Goal: Information Seeking & Learning: Learn about a topic

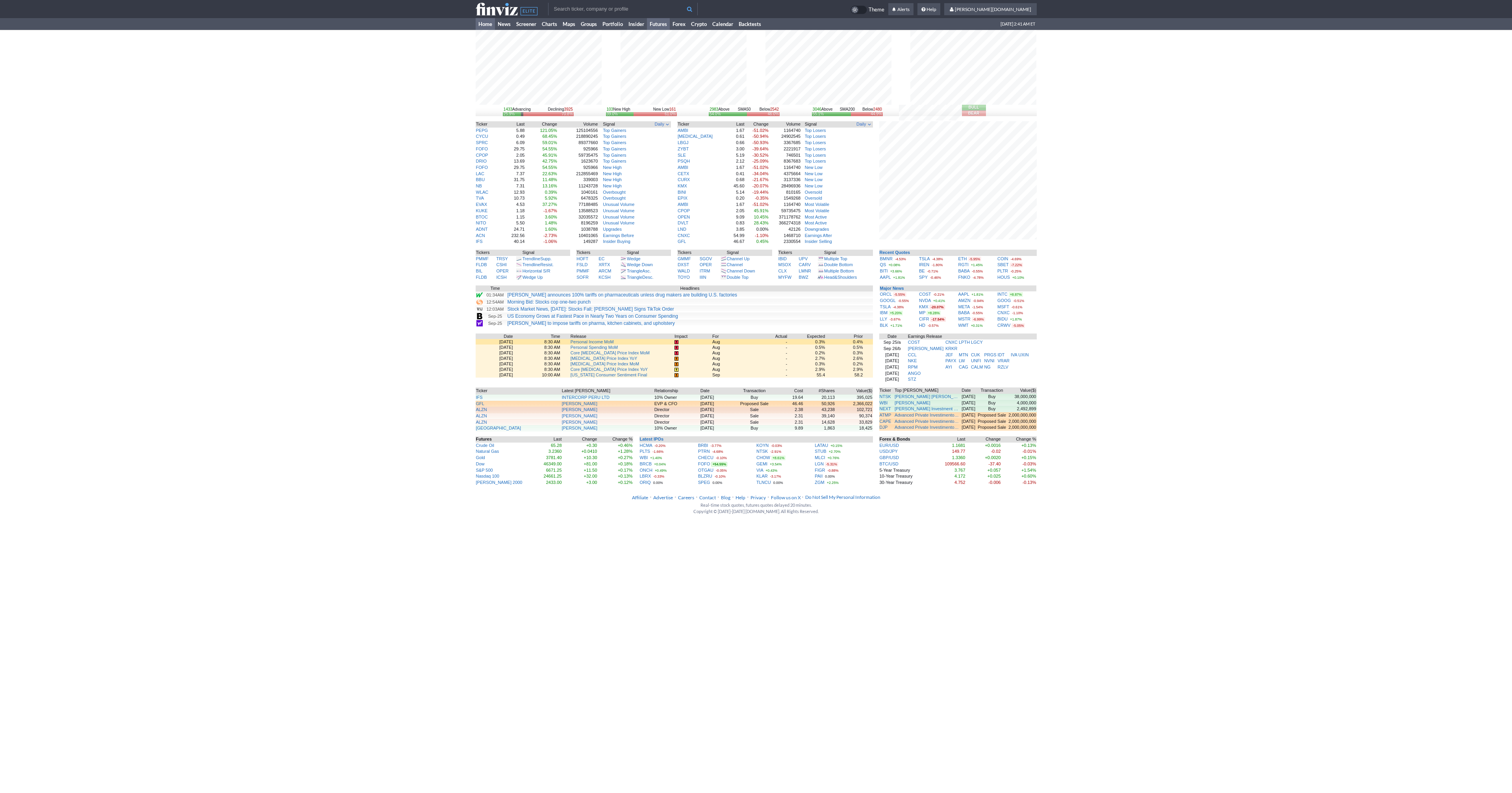
click at [660, 24] on link "Futures" at bounding box center [658, 24] width 23 height 11
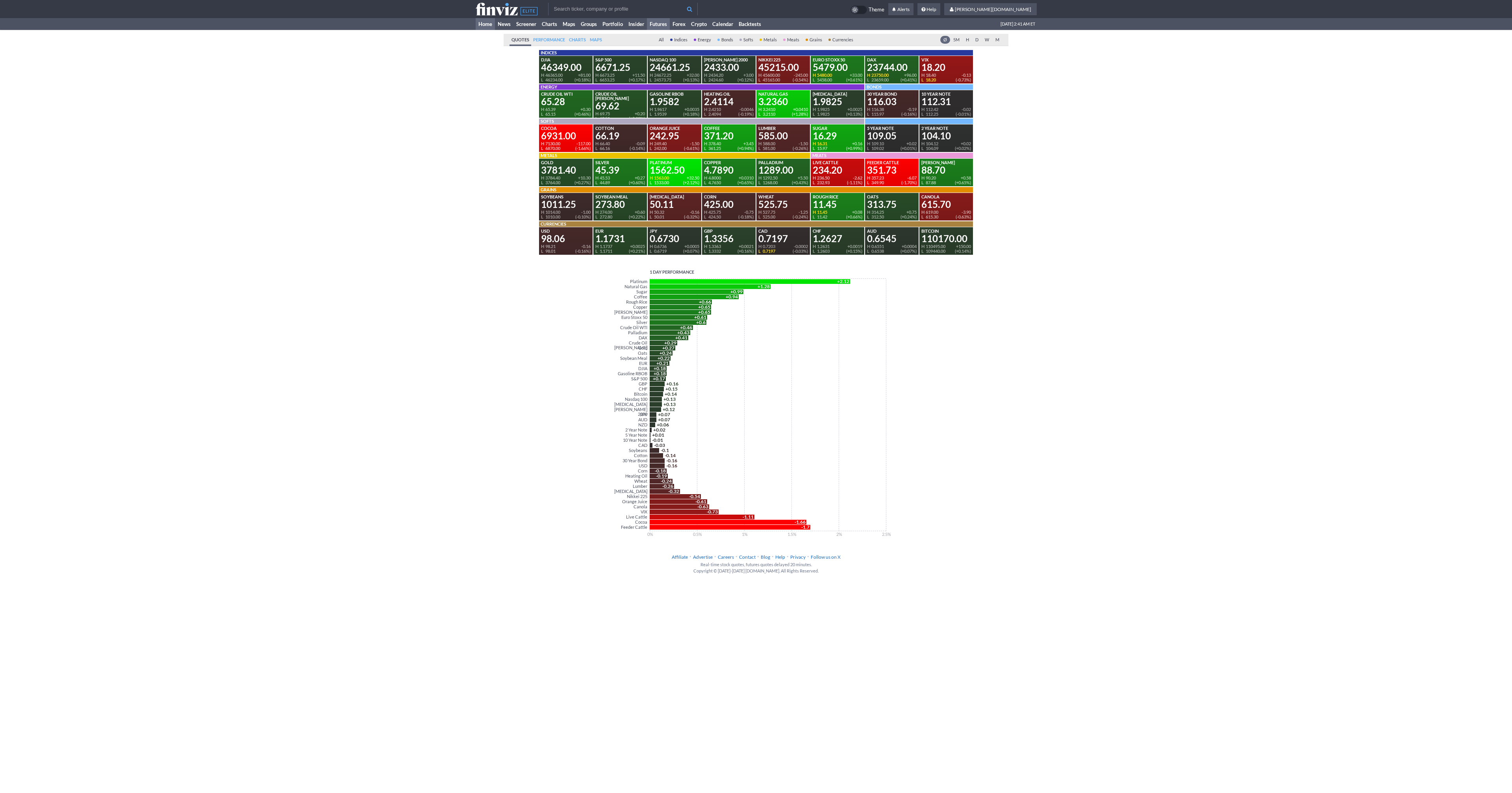
click at [476, 24] on link "Home" at bounding box center [486, 24] width 20 height 11
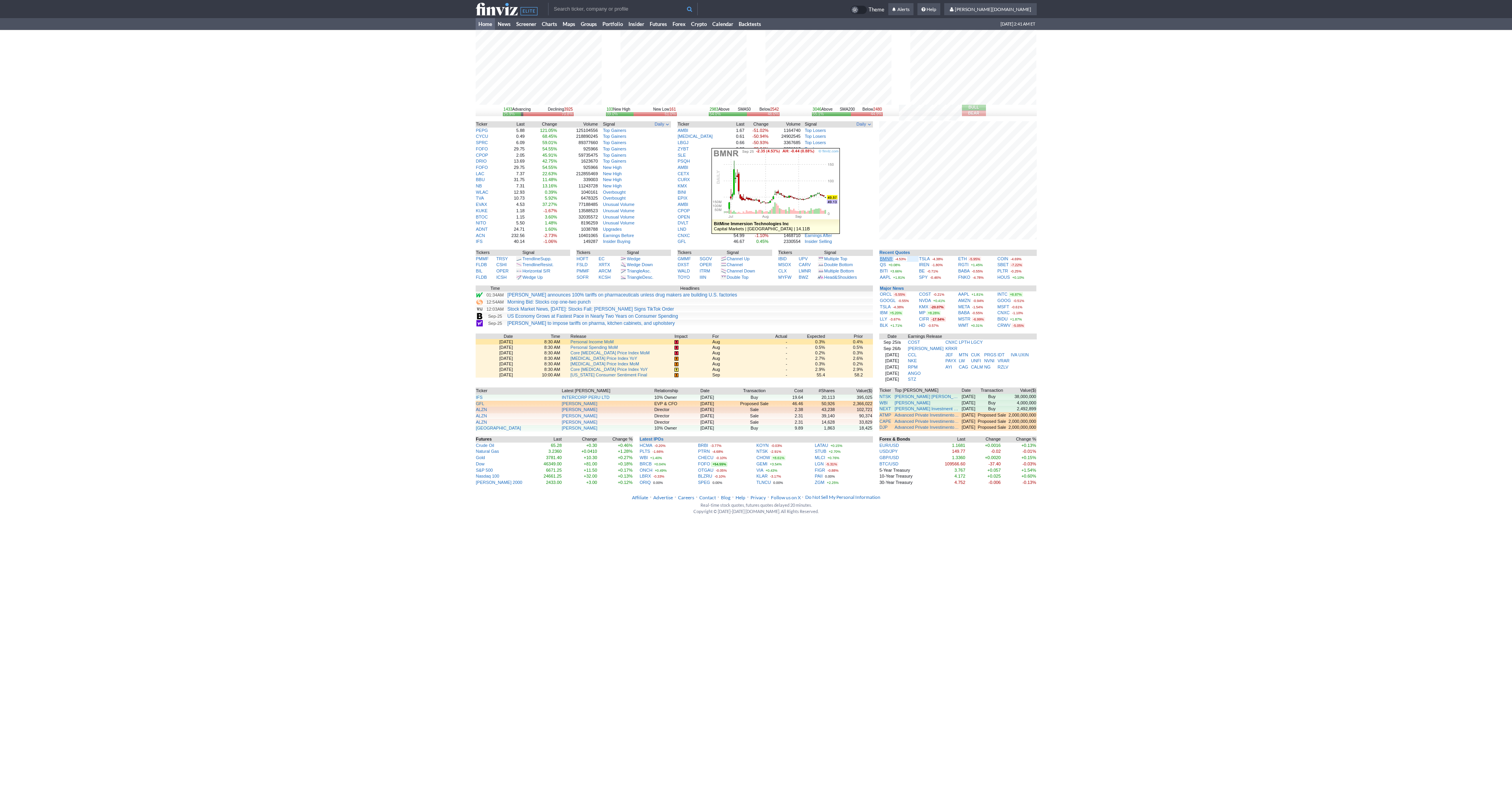
click at [881, 257] on link "BMNR" at bounding box center [886, 259] width 12 height 5
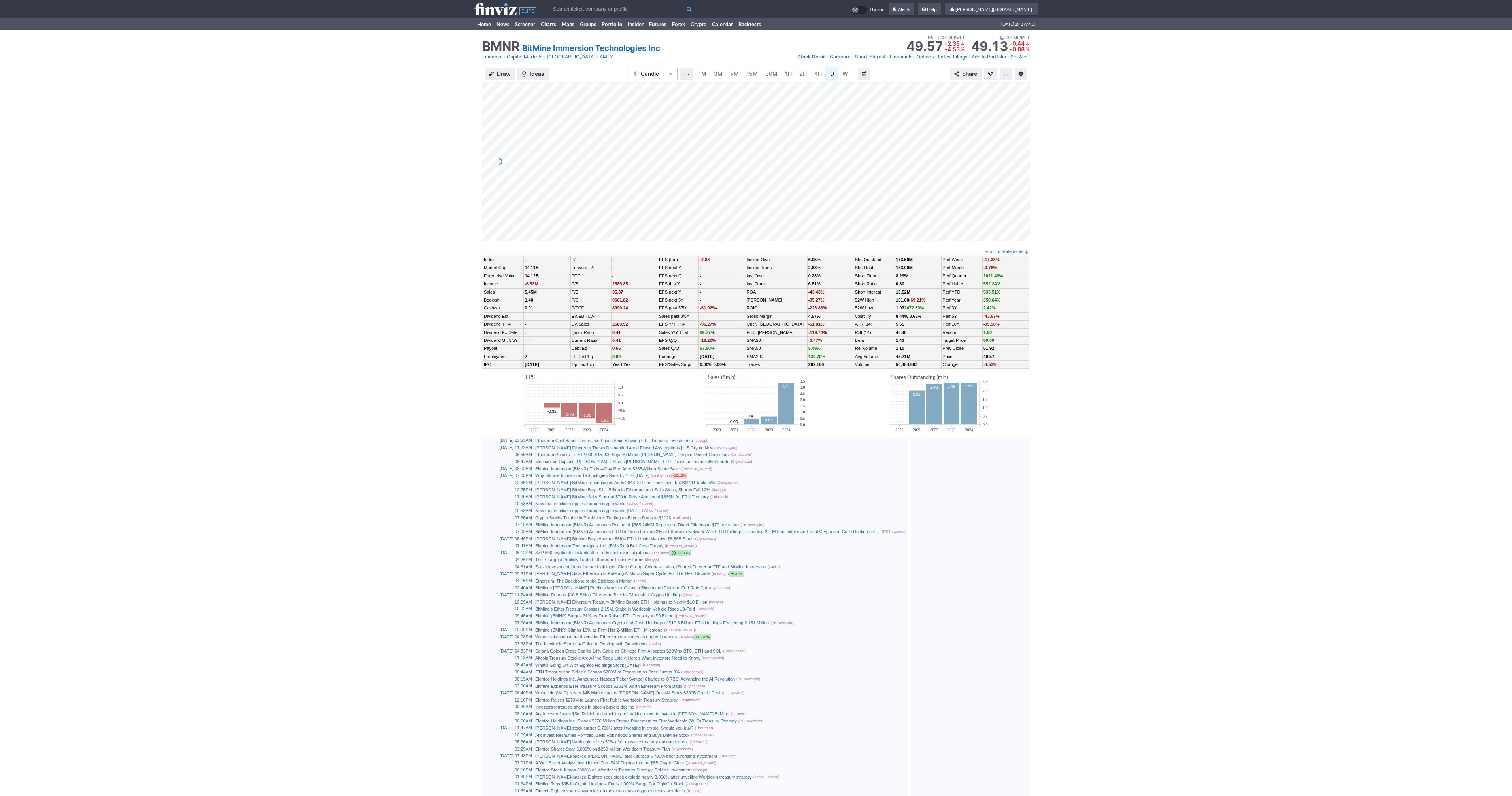
scroll to position [0, 8]
click at [1003, 73] on span at bounding box center [1006, 74] width 5 height 7
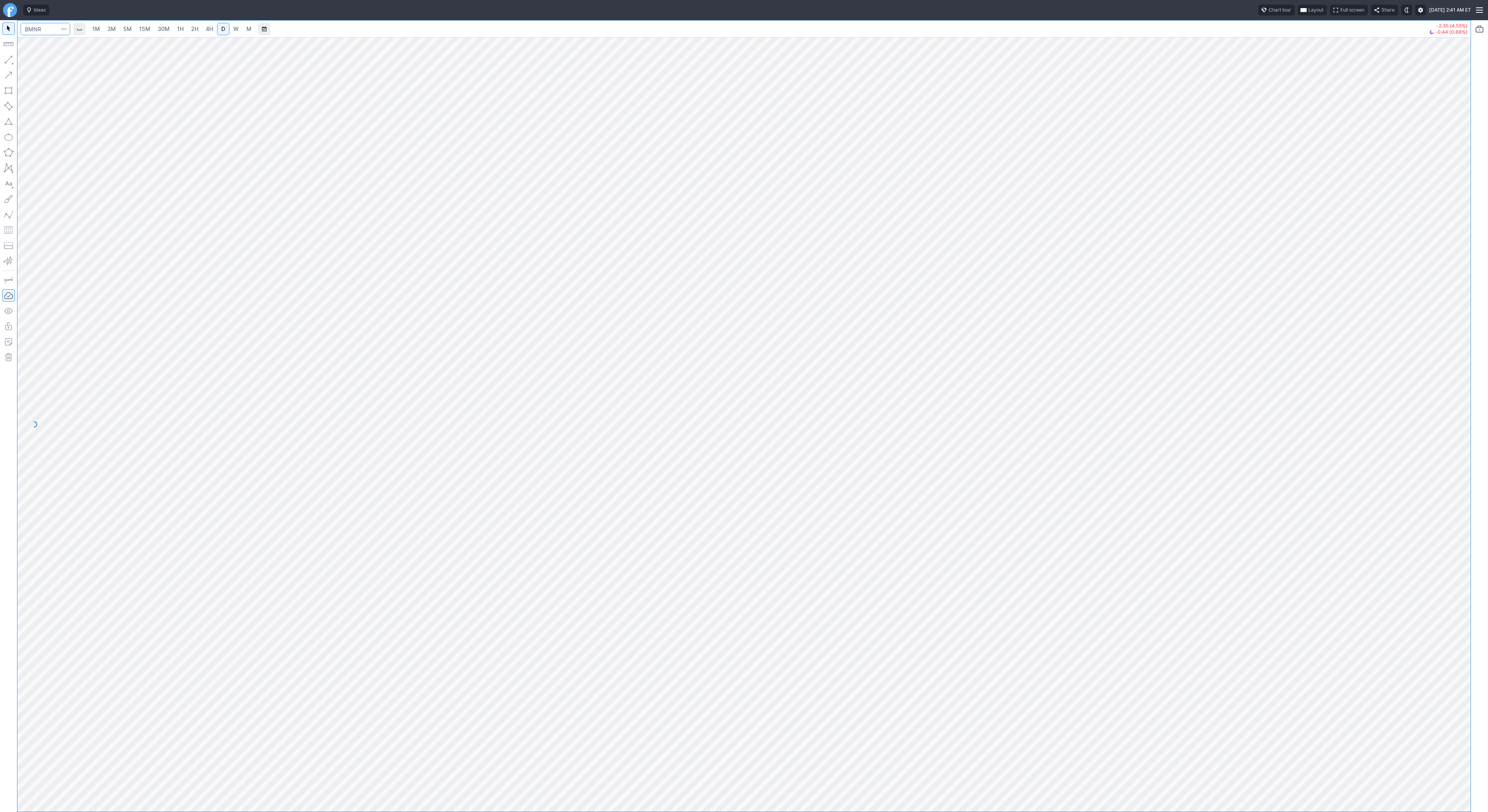
click at [30, 28] on input "Search" at bounding box center [46, 29] width 50 height 12
type input "btcusd"
click at [68, 50] on button "@ BTCUSD Bitcoin / USD Crypto" at bounding box center [106, 46] width 164 height 11
click at [108, 27] on span "3M" at bounding box center [111, 29] width 9 height 6
click at [140, 30] on span "15M" at bounding box center [144, 29] width 11 height 6
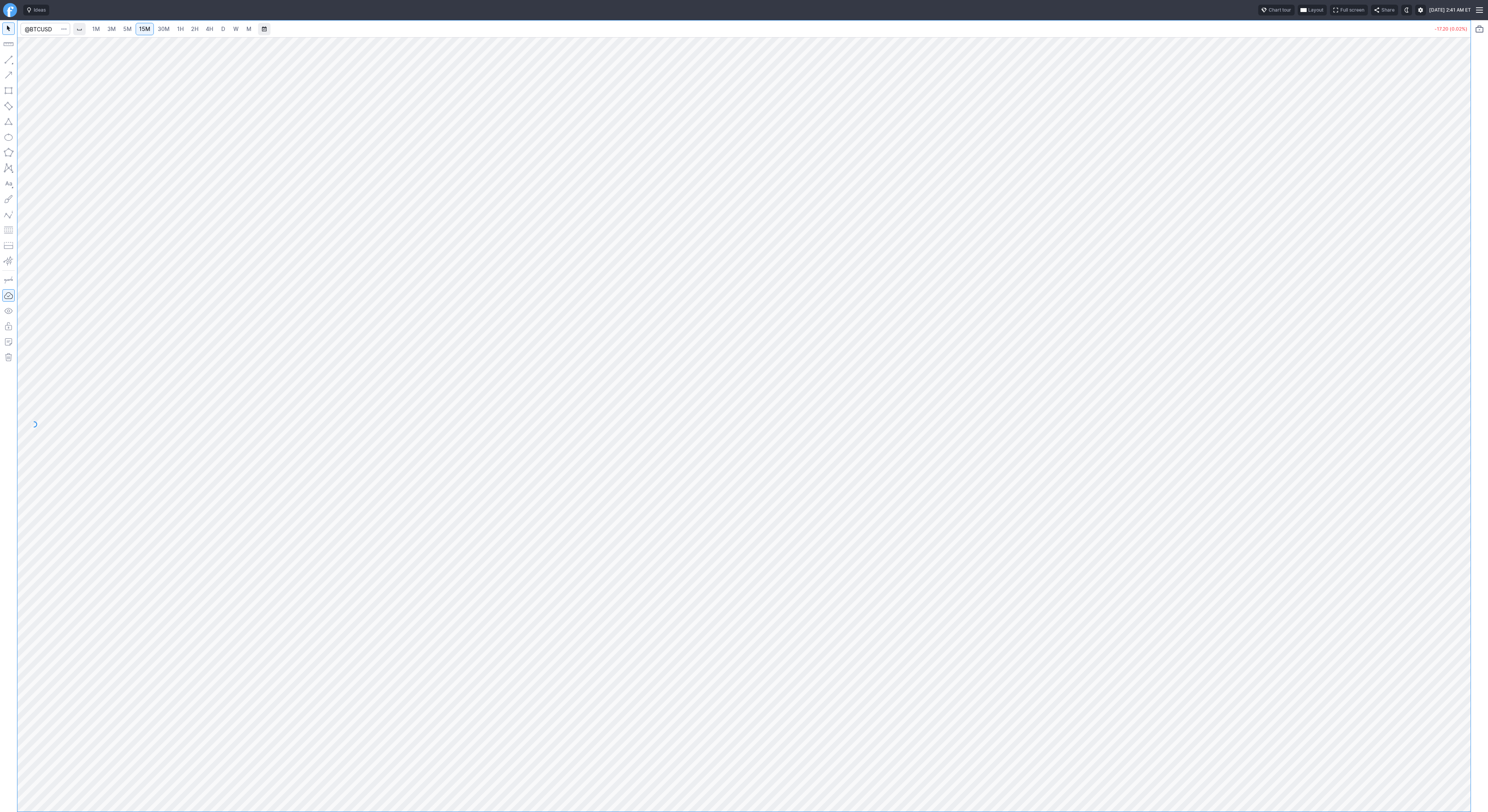
click at [171, 27] on link "30M" at bounding box center [164, 29] width 19 height 12
click at [177, 28] on span "1H" at bounding box center [180, 29] width 6 height 6
